Goal: Task Accomplishment & Management: Use online tool/utility

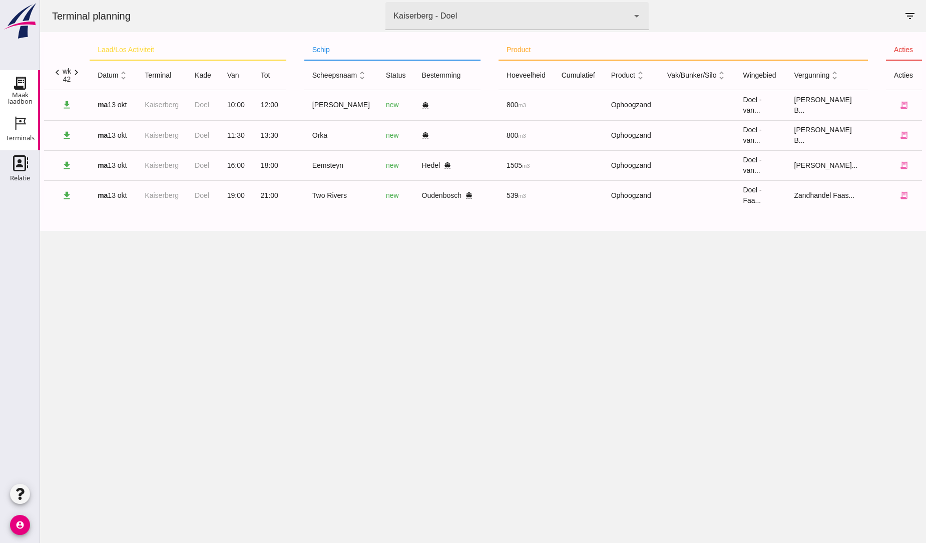
click at [24, 85] on icon "Maak laadbon" at bounding box center [20, 83] width 16 height 16
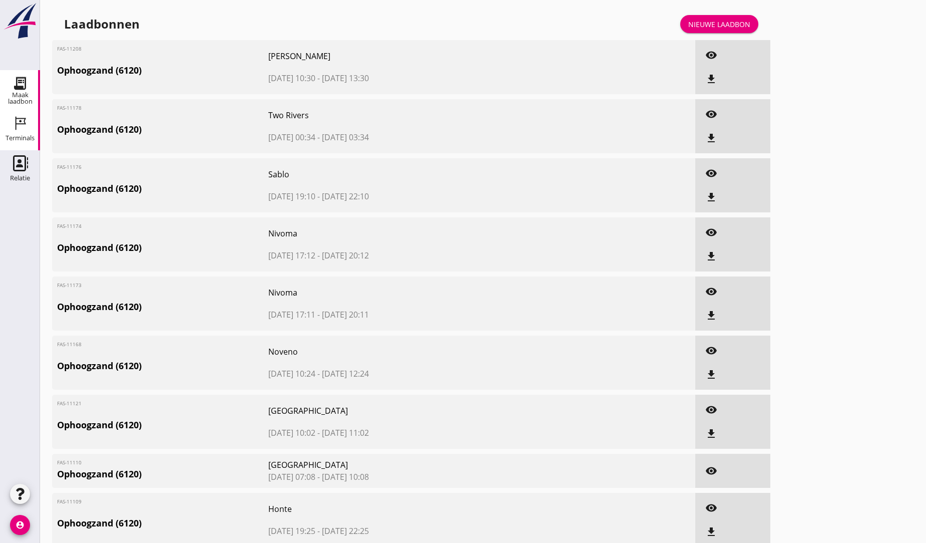
click at [22, 123] on icon "Terminals" at bounding box center [20, 123] width 16 height 16
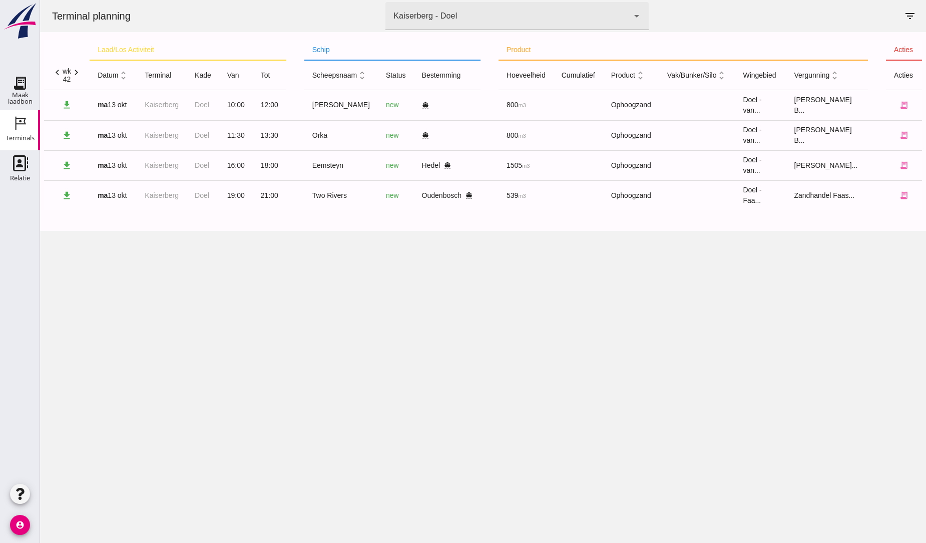
click at [25, 122] on use at bounding box center [21, 124] width 11 height 14
click at [26, 161] on use at bounding box center [20, 163] width 15 height 16
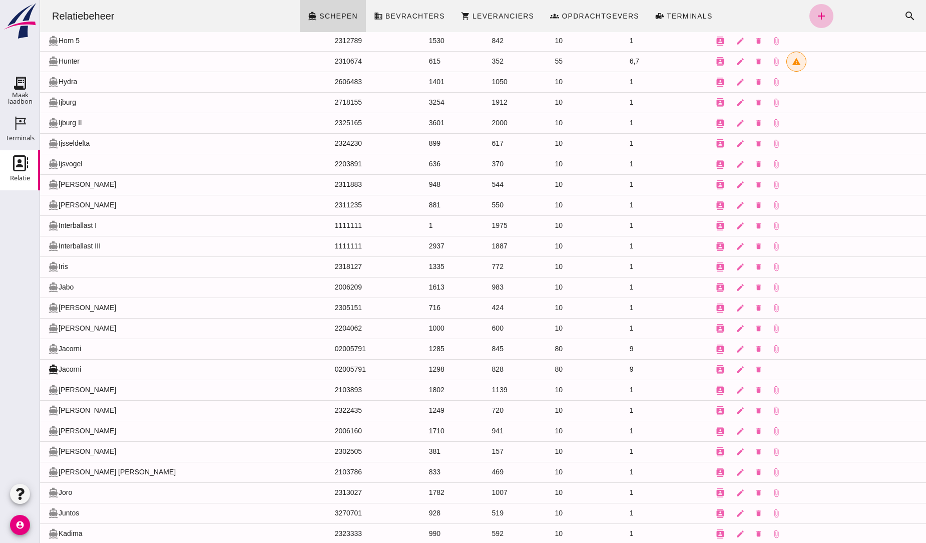
scroll to position [4310, 0]
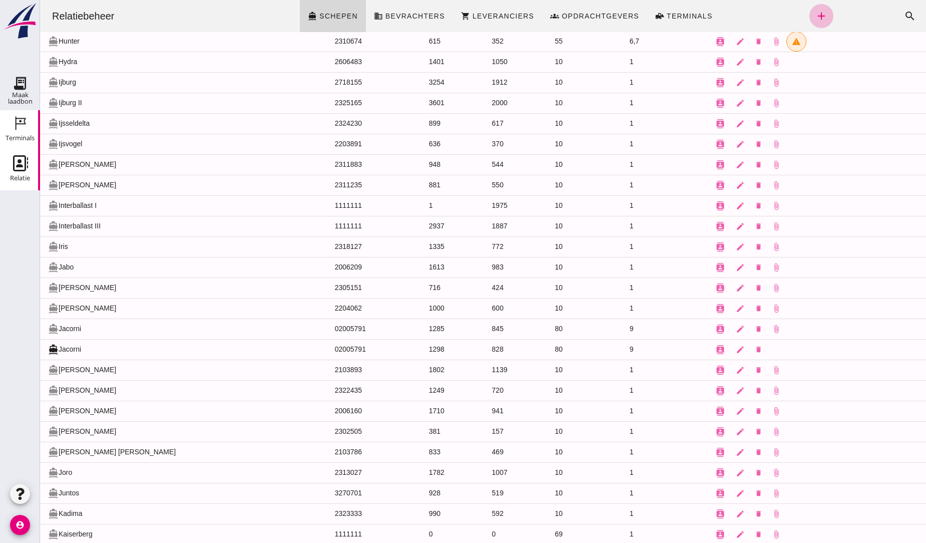
click at [29, 118] on div "Terminals" at bounding box center [20, 123] width 24 height 16
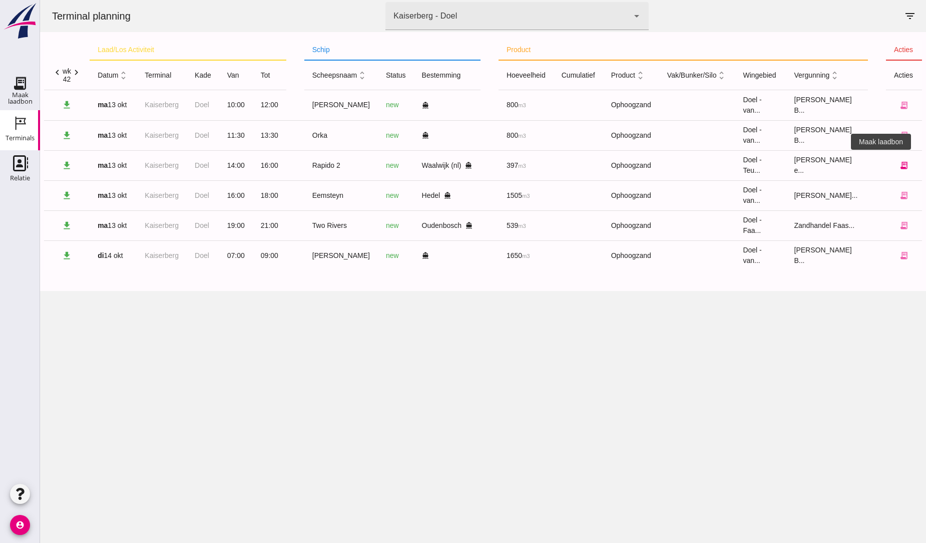
click at [899, 166] on icon "receipt_long" at bounding box center [903, 165] width 9 height 9
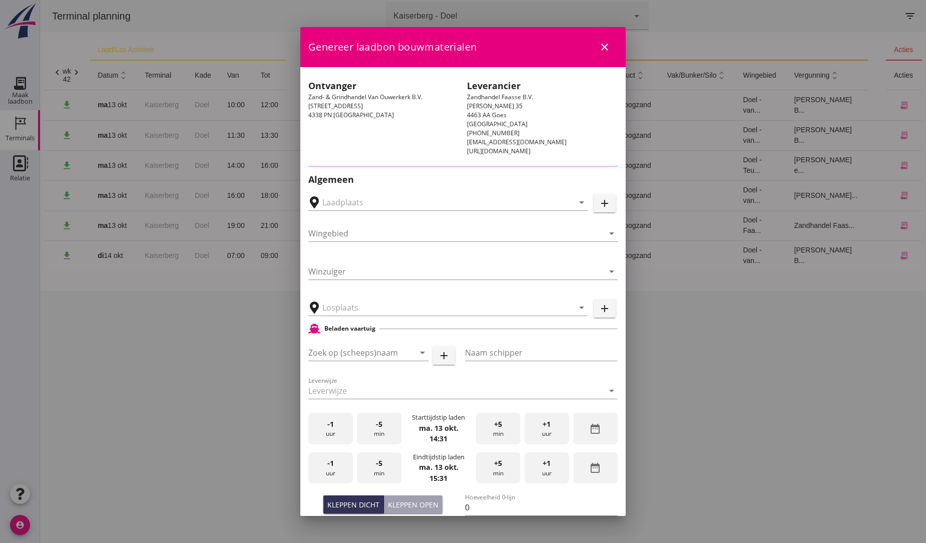
type input "[GEOGRAPHIC_DATA], [GEOGRAPHIC_DATA], [GEOGRAPHIC_DATA]"
type input "Rapido 2"
type input "[PERSON_NAME]"
type input "397"
type input "Ophoogzand (6120)"
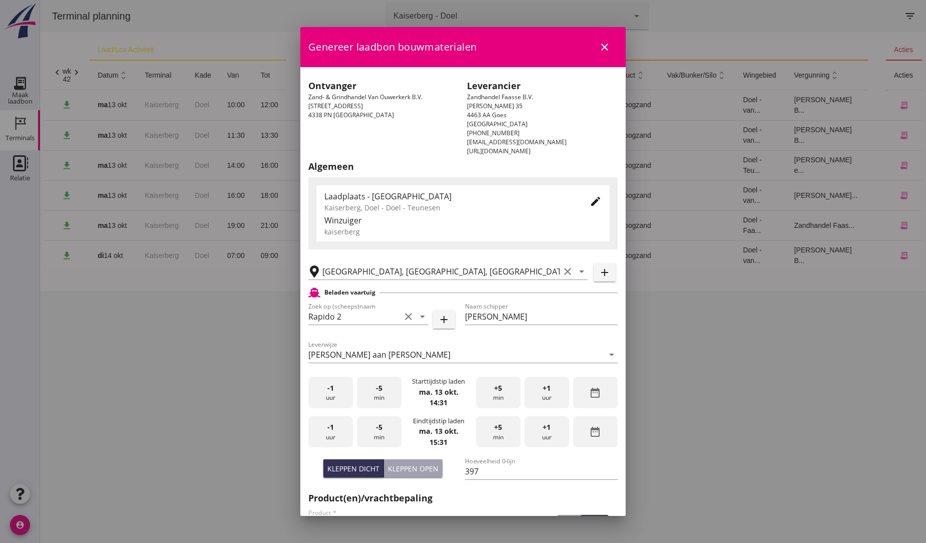
scroll to position [56, 0]
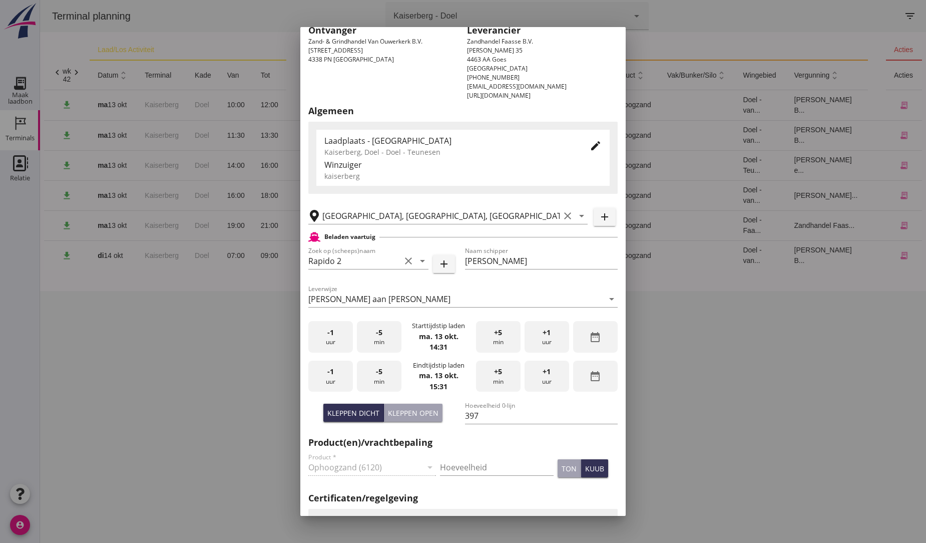
click at [543, 372] on span "+1" at bounding box center [547, 371] width 8 height 11
click at [543, 371] on span "+1" at bounding box center [547, 371] width 8 height 11
click at [327, 372] on span "-1" at bounding box center [330, 371] width 7 height 11
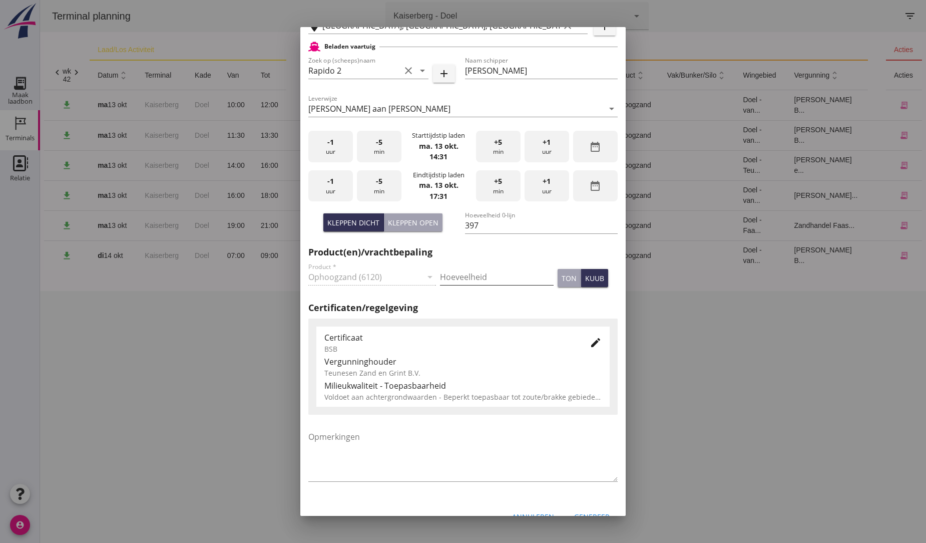
scroll to position [265, 0]
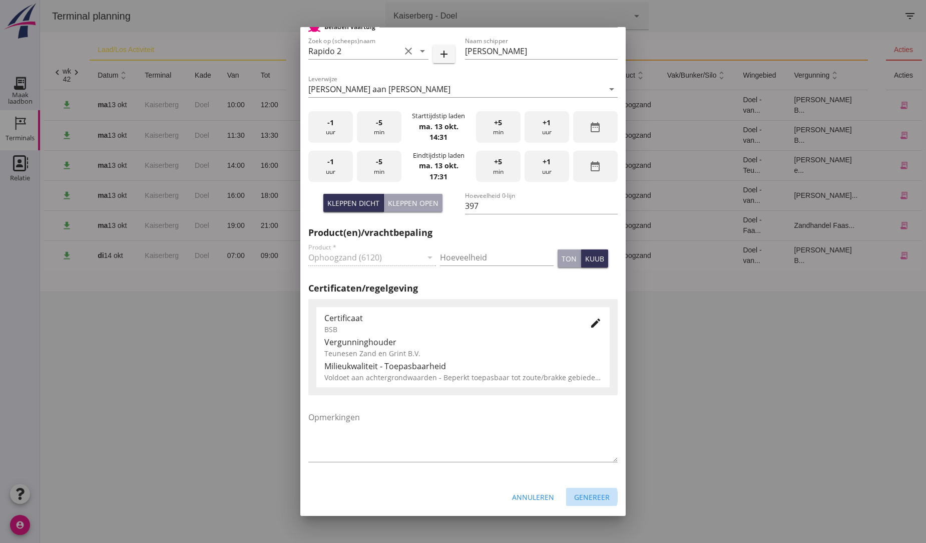
click at [581, 494] on div "Genereer" at bounding box center [592, 496] width 36 height 11
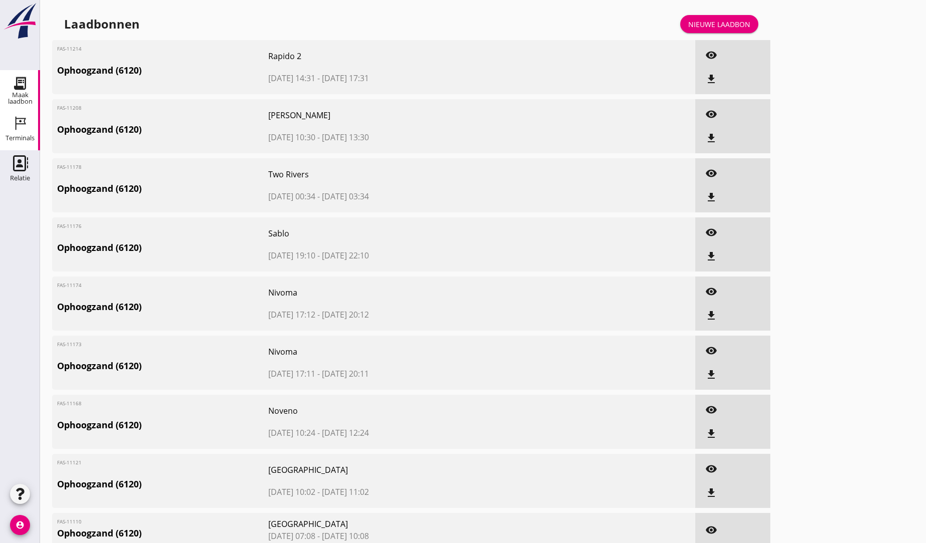
click at [19, 126] on icon "Terminals" at bounding box center [20, 123] width 16 height 16
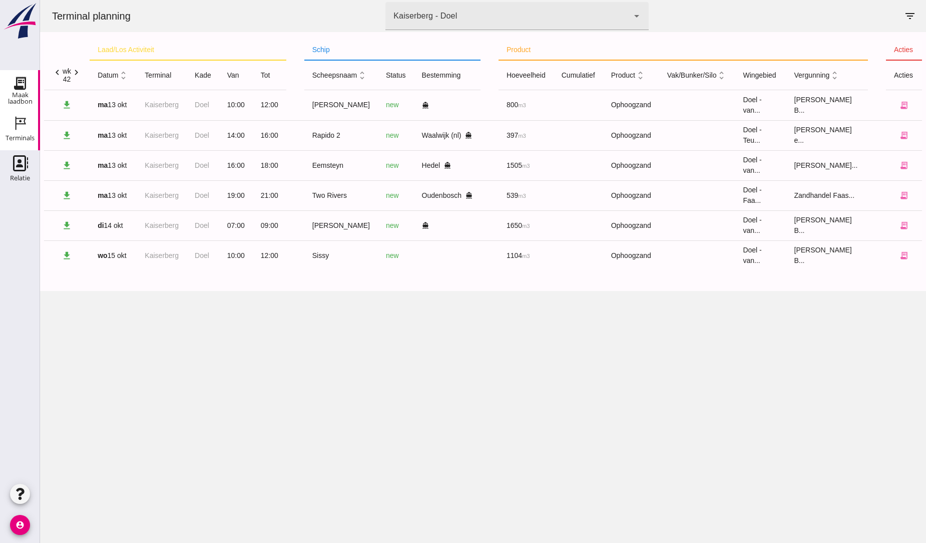
click at [17, 85] on use at bounding box center [20, 83] width 16 height 16
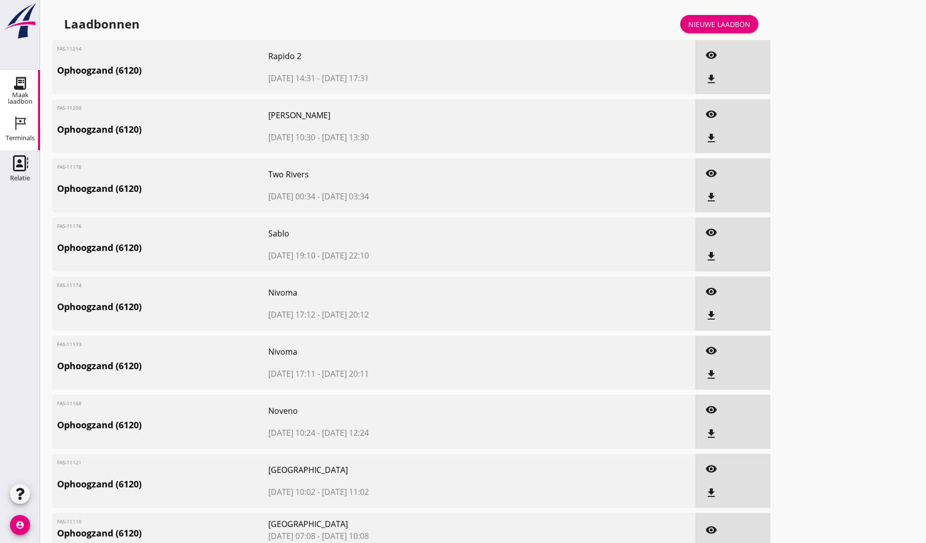
click at [18, 127] on icon "Terminals" at bounding box center [20, 123] width 16 height 16
